Goal: Browse casually: Explore the website without a specific task or goal

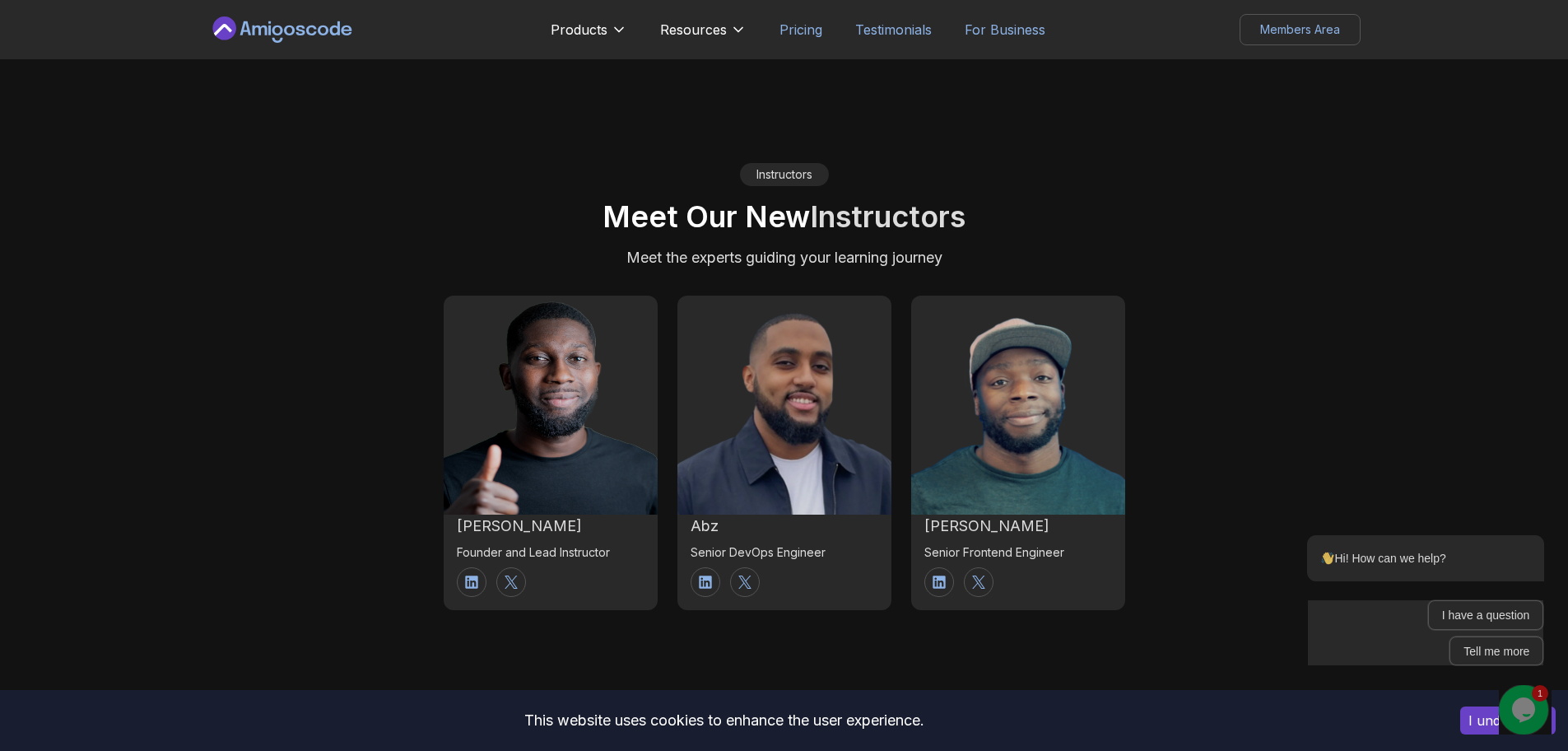
click at [472, 505] on div at bounding box center [550, 452] width 214 height 124
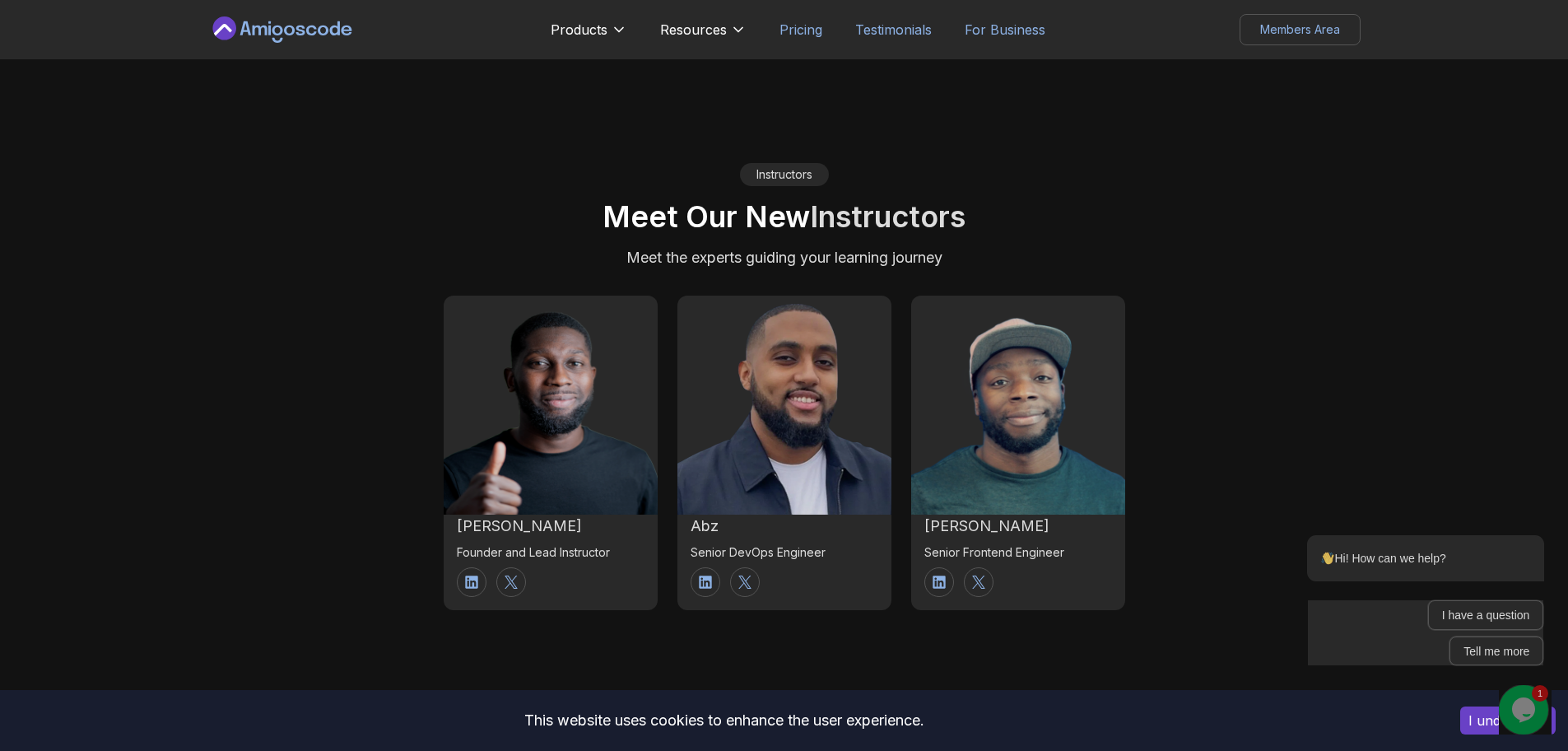
click at [704, 530] on h2 "abz" at bounding box center [784, 526] width 188 height 23
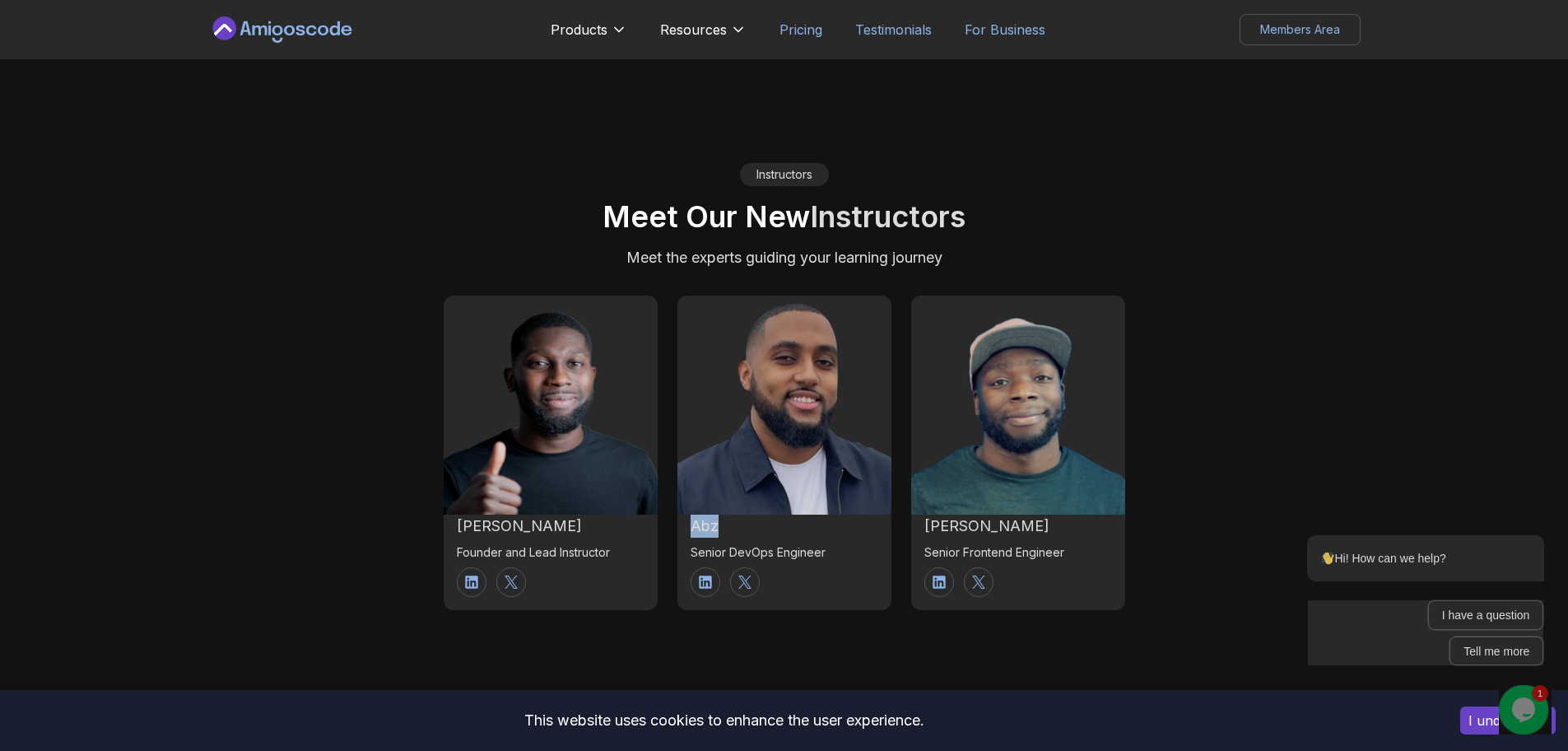
click at [704, 530] on h2 "abz" at bounding box center [784, 526] width 188 height 23
click at [873, 376] on img at bounding box center [785, 411] width 236 height 226
click at [781, 454] on div at bounding box center [784, 452] width 214 height 124
drag, startPoint x: 175, startPoint y: -4, endPoint x: 108, endPoint y: 3, distance: 67.4
drag, startPoint x: 108, startPoint y: 3, endPoint x: 102, endPoint y: 25, distance: 22.8
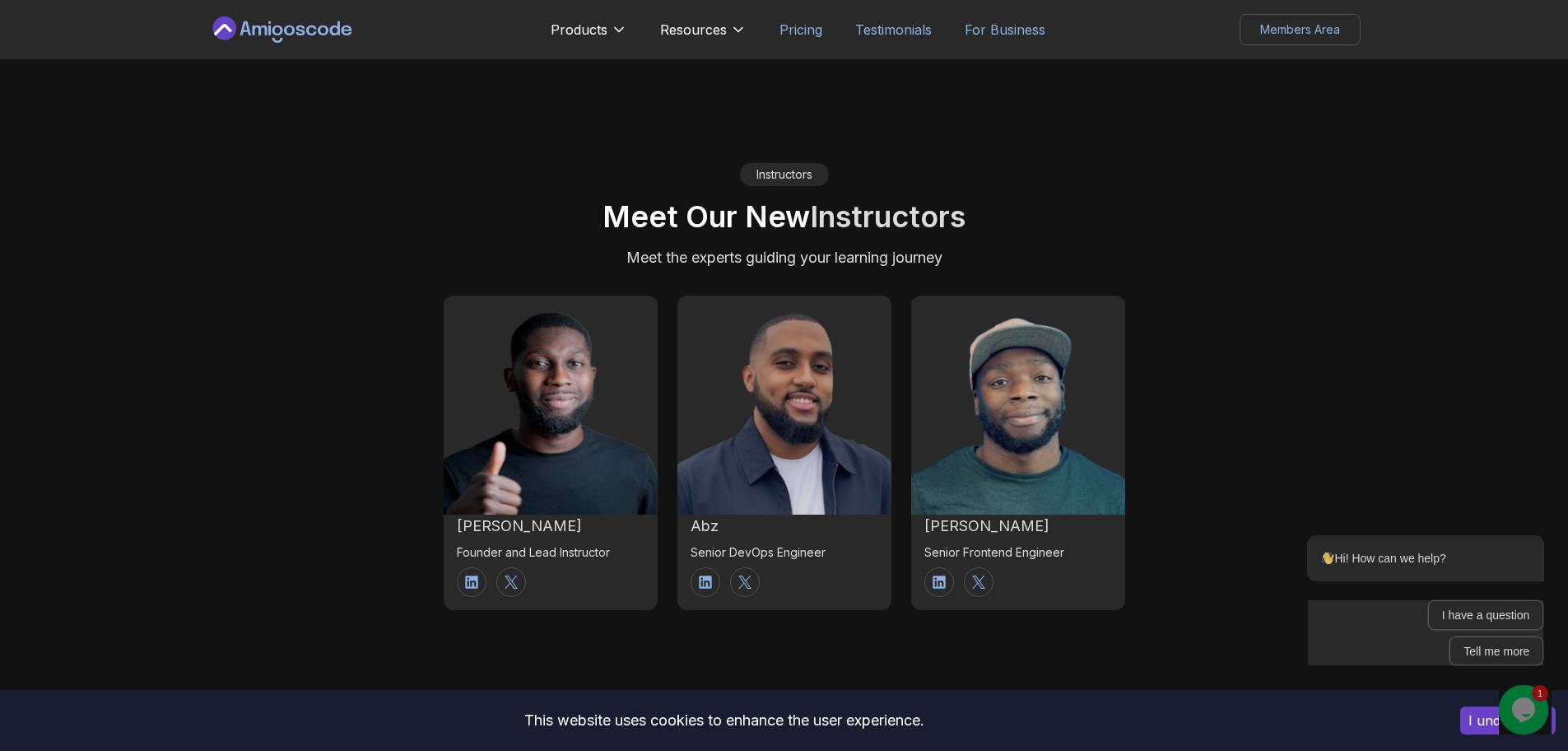
drag, startPoint x: 102, startPoint y: 25, endPoint x: 58, endPoint y: 129, distance: 112.9
drag, startPoint x: 58, startPoint y: 129, endPoint x: 18, endPoint y: 284, distance: 160.1
drag, startPoint x: 18, startPoint y: 284, endPoint x: 12, endPoint y: 447, distance: 163.1
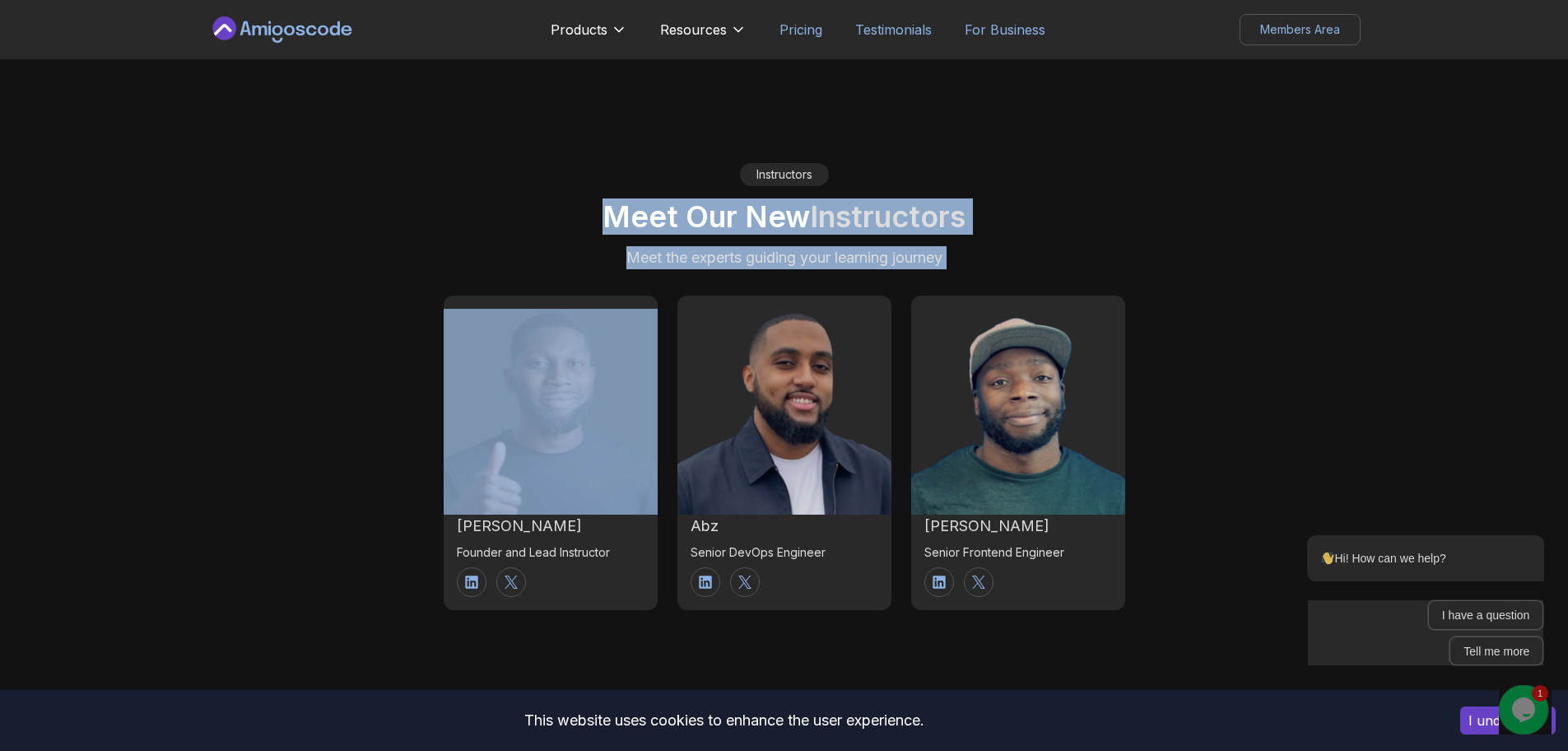
drag, startPoint x: 12, startPoint y: 447, endPoint x: 140, endPoint y: -5, distance: 469.8
click at [646, 176] on div "Instructors Meet Our New Instructors Meet the experts guiding your learning jou…" at bounding box center [784, 216] width 1152 height 107
